Goal: Task Accomplishment & Management: Use online tool/utility

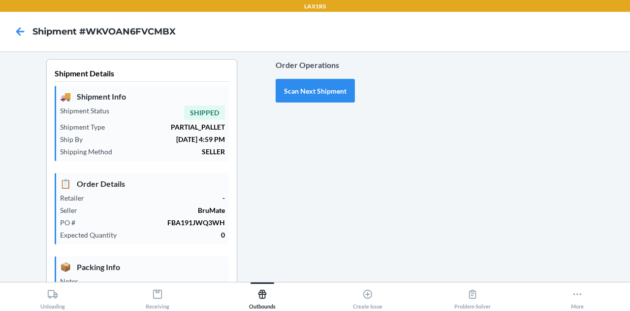
type input "09/22/2025"
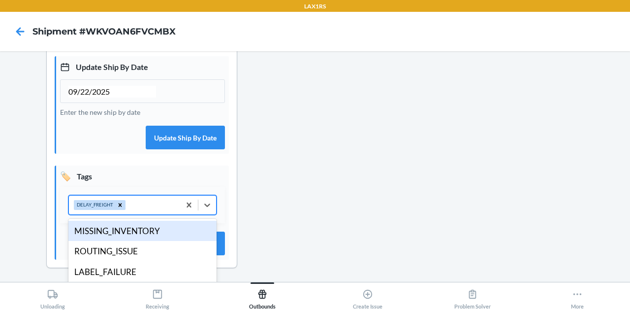
click at [145, 202] on div "DELAY_FREIGHT" at bounding box center [124, 204] width 111 height 19
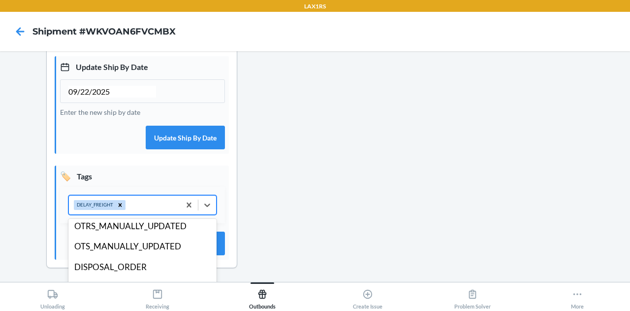
scroll to position [137, 0]
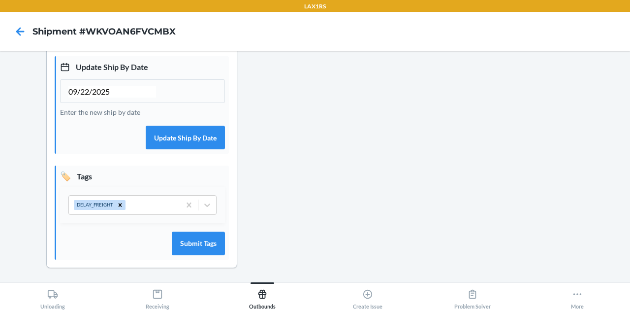
click at [178, 83] on div "09/22/2025" at bounding box center [142, 91] width 165 height 24
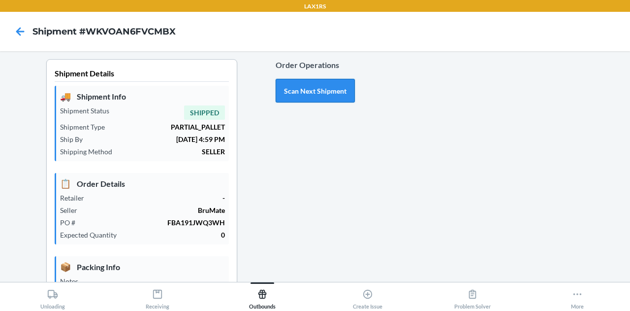
click at [328, 93] on button "Scan Next Shipment" at bounding box center [315, 91] width 79 height 24
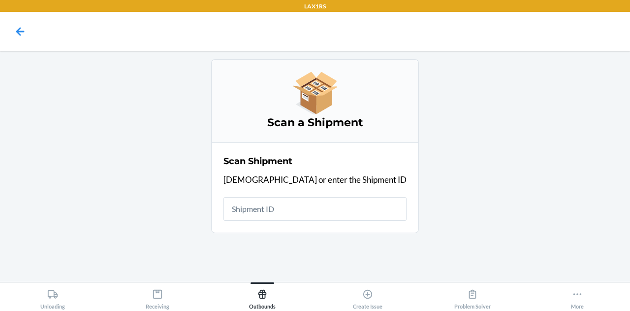
click at [305, 208] on input "text" at bounding box center [314, 209] width 183 height 24
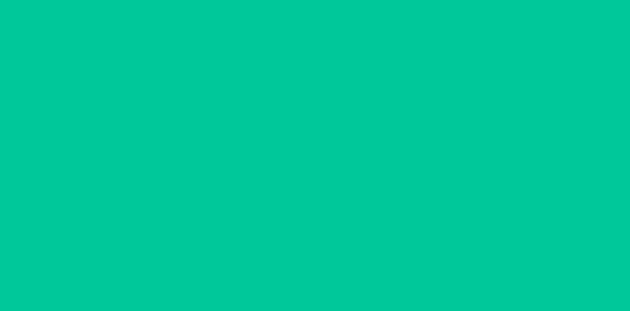
type input "09/22/2025"
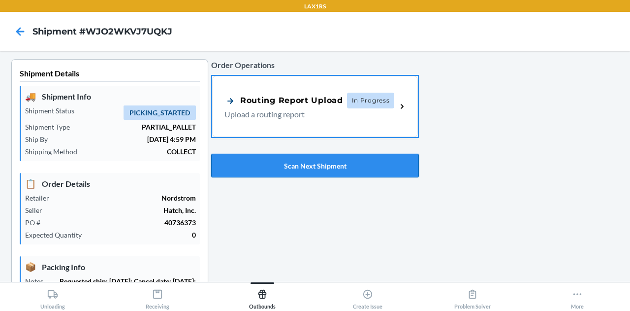
click at [316, 166] on button "Scan Next Shipment" at bounding box center [315, 166] width 208 height 24
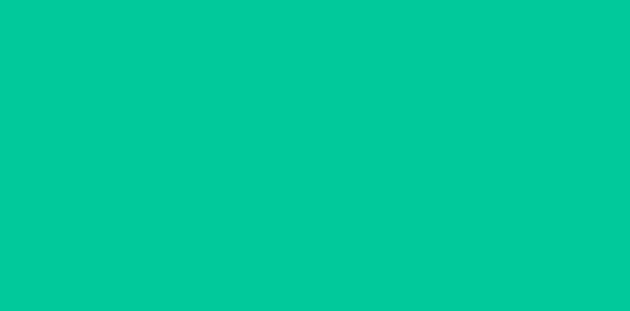
type input "[DATE]"
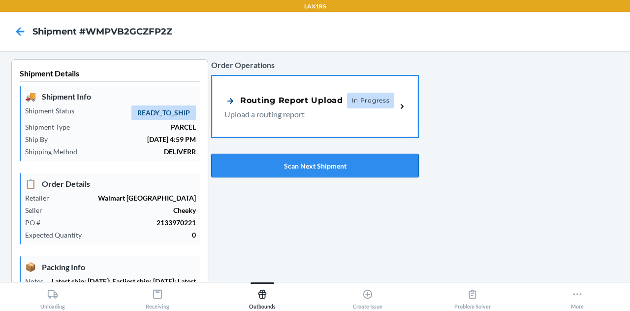
click at [294, 159] on button "Scan Next Shipment" at bounding box center [315, 166] width 208 height 24
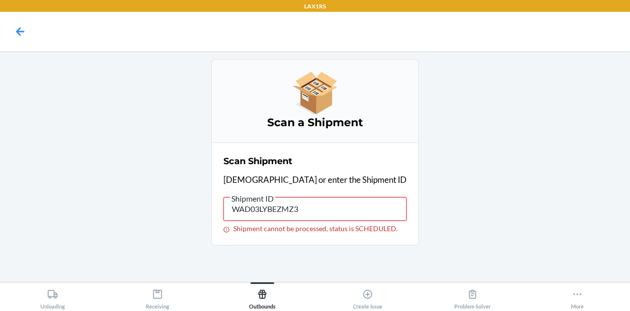
click at [315, 211] on input "WAD03LYBEZMZ3" at bounding box center [314, 209] width 183 height 24
paste input "NB6NIJS8LRCH"
type input "WNB6NIJS8LRCH"
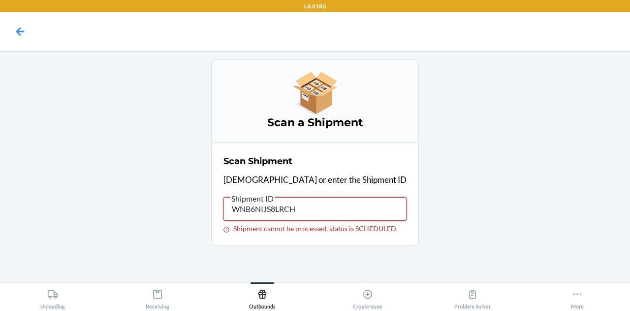
click at [305, 213] on input "WNB6NIJS8LRCH" at bounding box center [314, 209] width 183 height 24
paste input "0SLXQ8H39M1B"
type input "W0SLXQ8H39M1B"
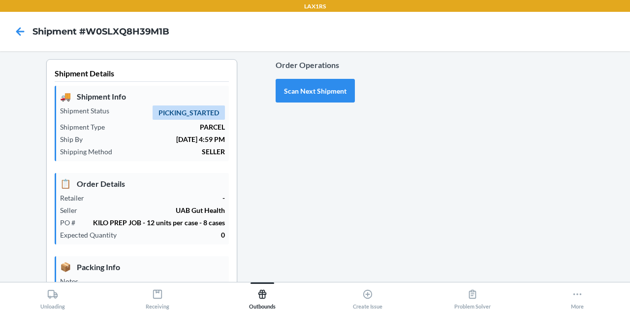
type input "09/22/2025"
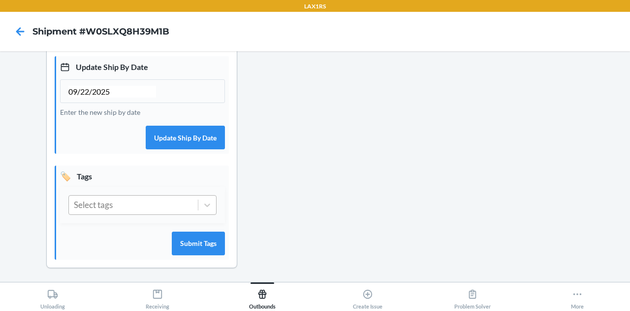
click at [136, 204] on div "Select tags" at bounding box center [133, 204] width 129 height 19
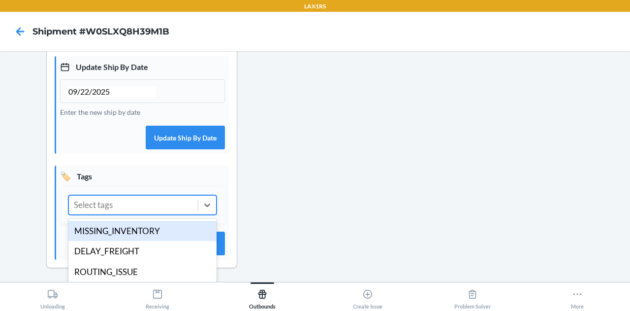
scroll to position [305, 0]
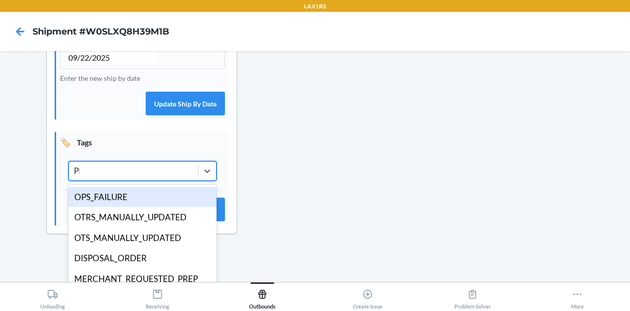
type input "PRE"
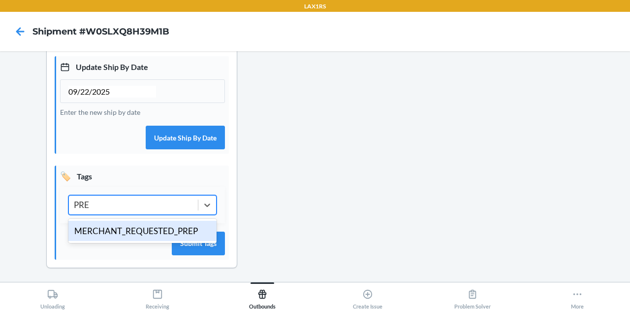
click at [127, 227] on div "MERCHANT_REQUESTED_PREP" at bounding box center [142, 230] width 148 height 21
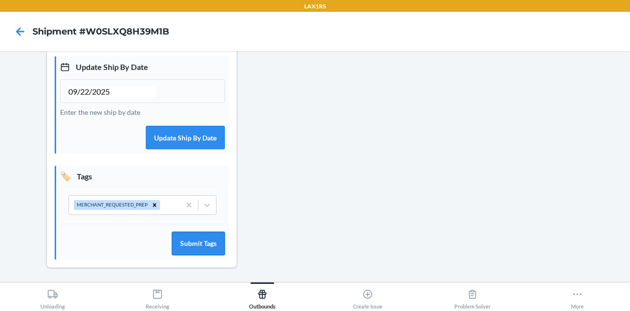
click at [211, 244] on button "Submit Tags" at bounding box center [198, 243] width 53 height 24
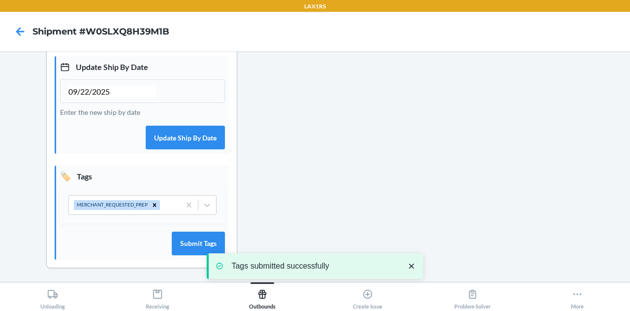
scroll to position [0, 0]
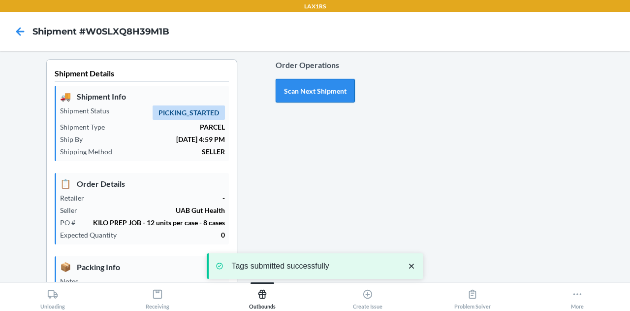
click at [321, 101] on button "Scan Next Shipment" at bounding box center [315, 91] width 79 height 24
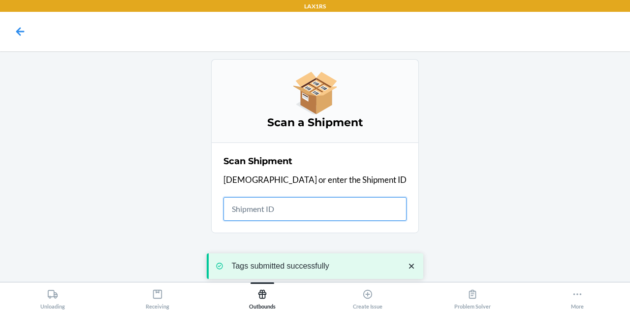
click at [307, 210] on input "text" at bounding box center [314, 209] width 183 height 24
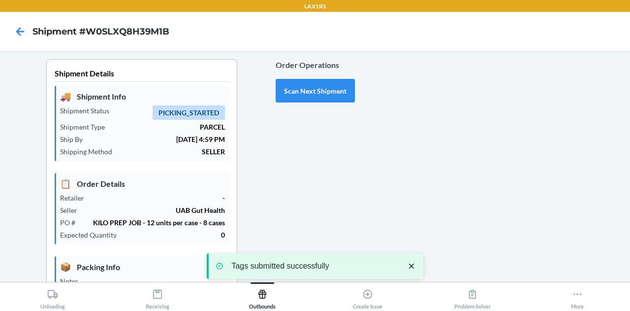
type input "09/22/2025"
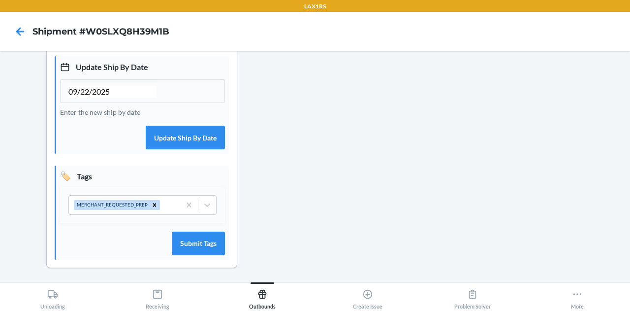
click at [314, 108] on div "Order Operations Scan Next Shipment" at bounding box center [315, 35] width 79 height 495
